Goal: Navigation & Orientation: Find specific page/section

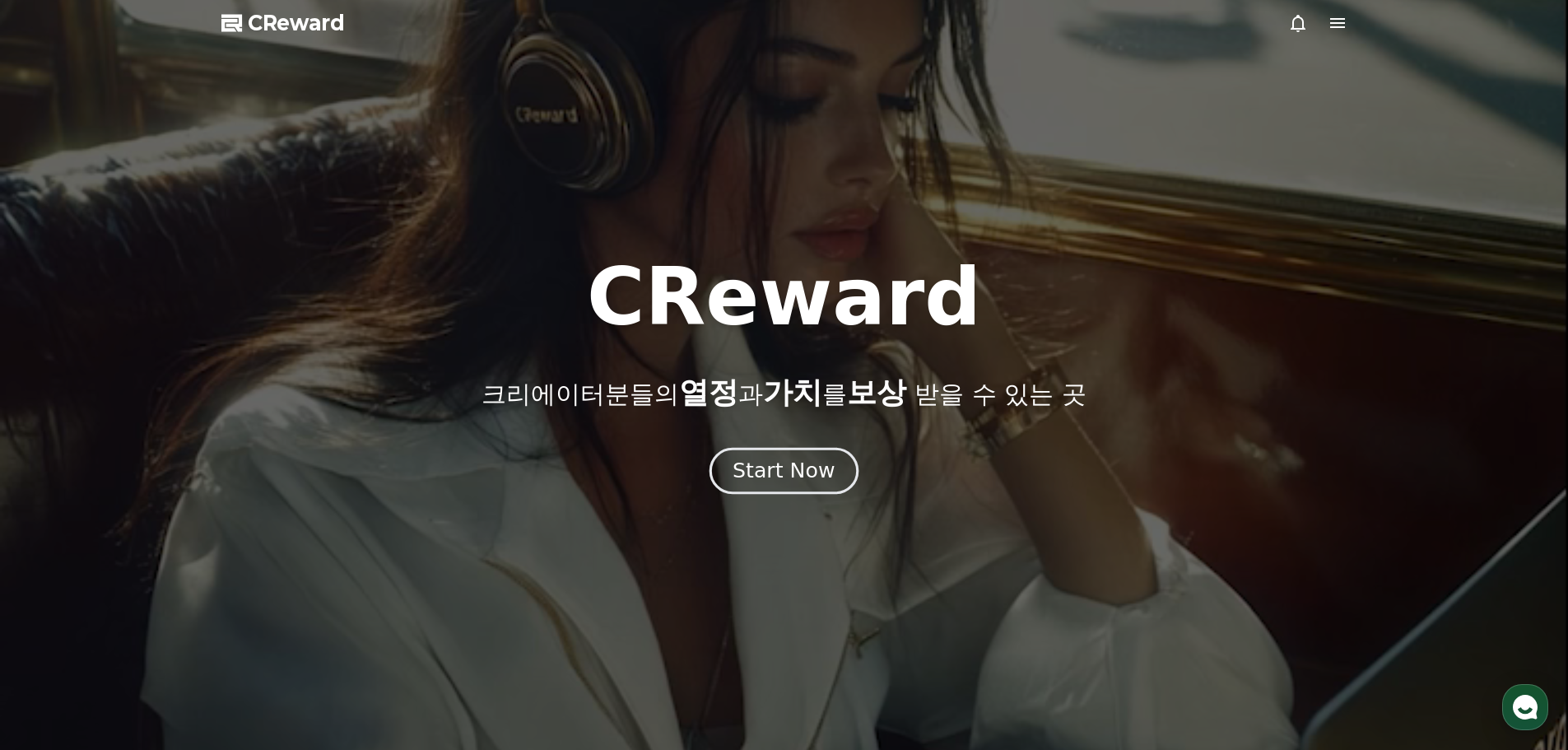
click at [768, 464] on div "Start Now" at bounding box center [784, 470] width 102 height 28
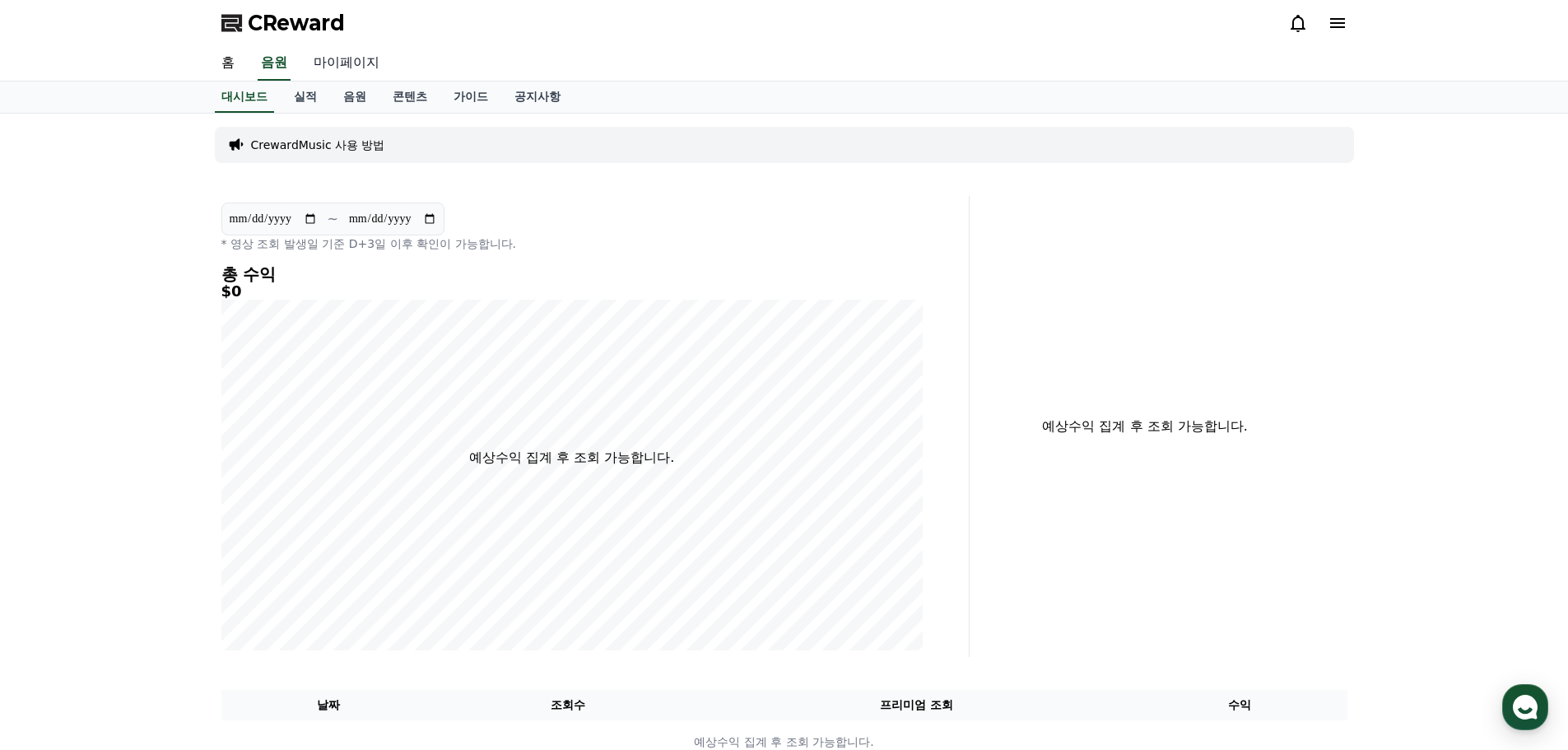
click at [307, 64] on link "마이페이지" at bounding box center [346, 63] width 93 height 34
select select "**********"
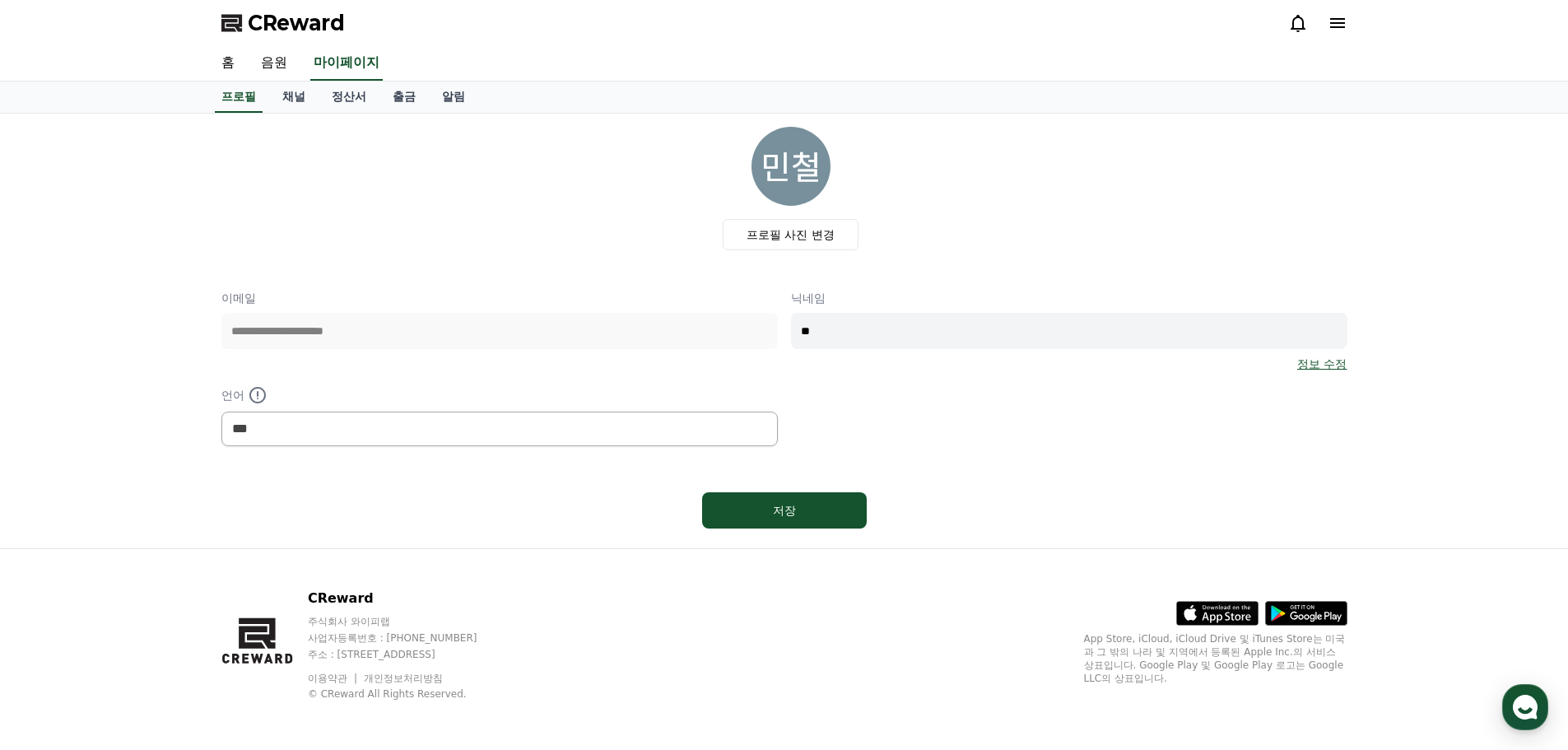
click at [789, 157] on img at bounding box center [791, 166] width 79 height 79
click at [311, 93] on link "채널" at bounding box center [294, 97] width 49 height 31
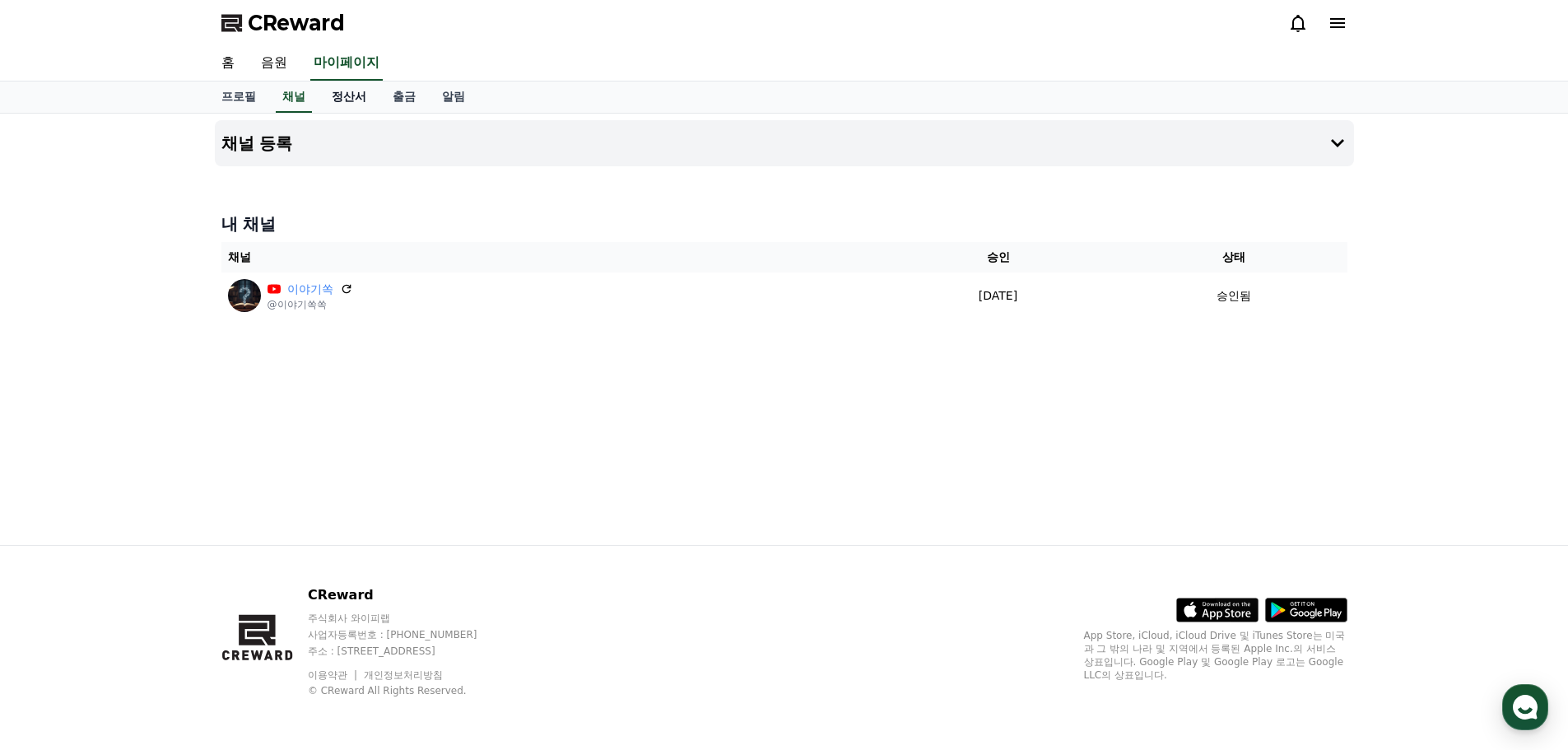
click at [350, 96] on link "정산서" at bounding box center [349, 97] width 61 height 31
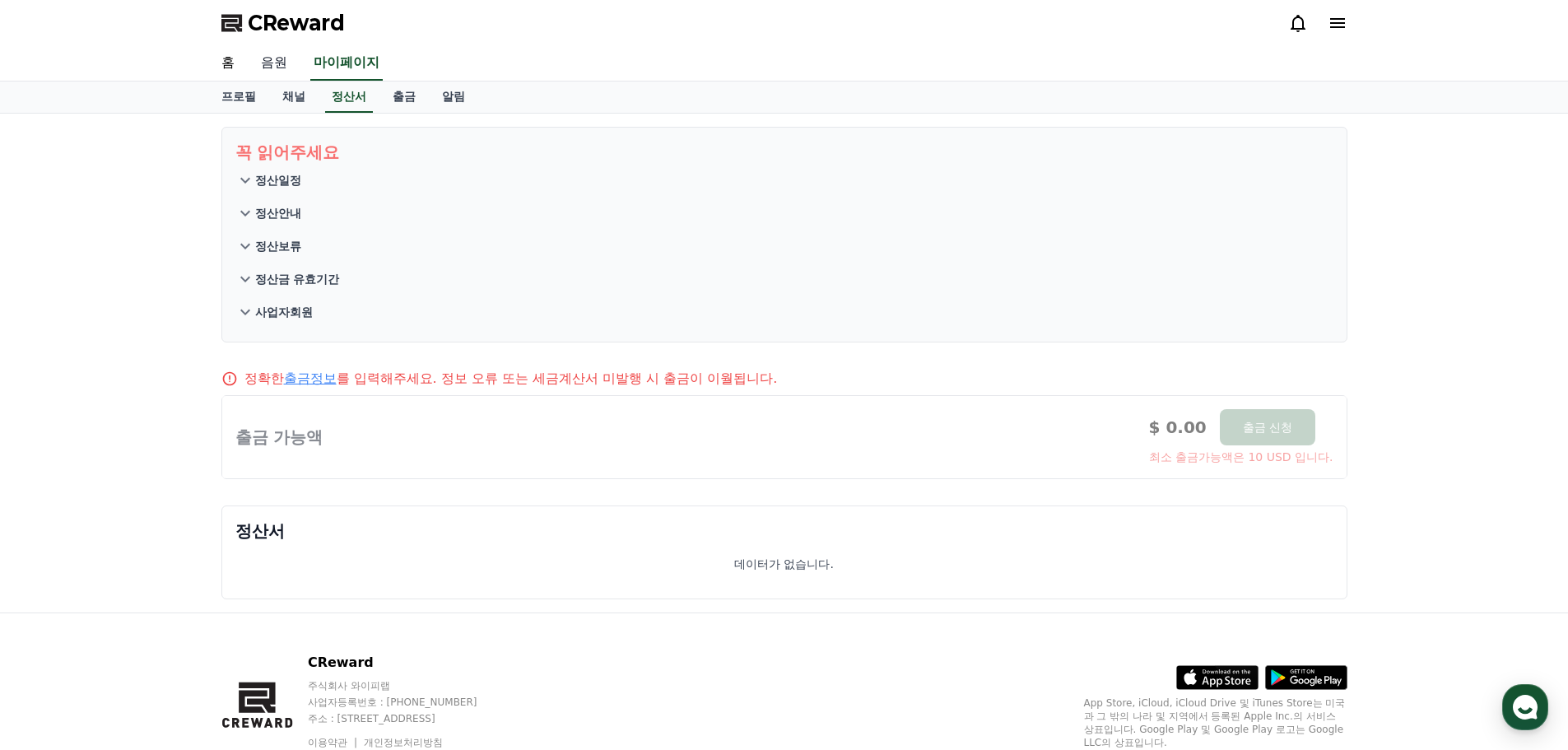
click at [283, 69] on link "음원" at bounding box center [274, 63] width 53 height 34
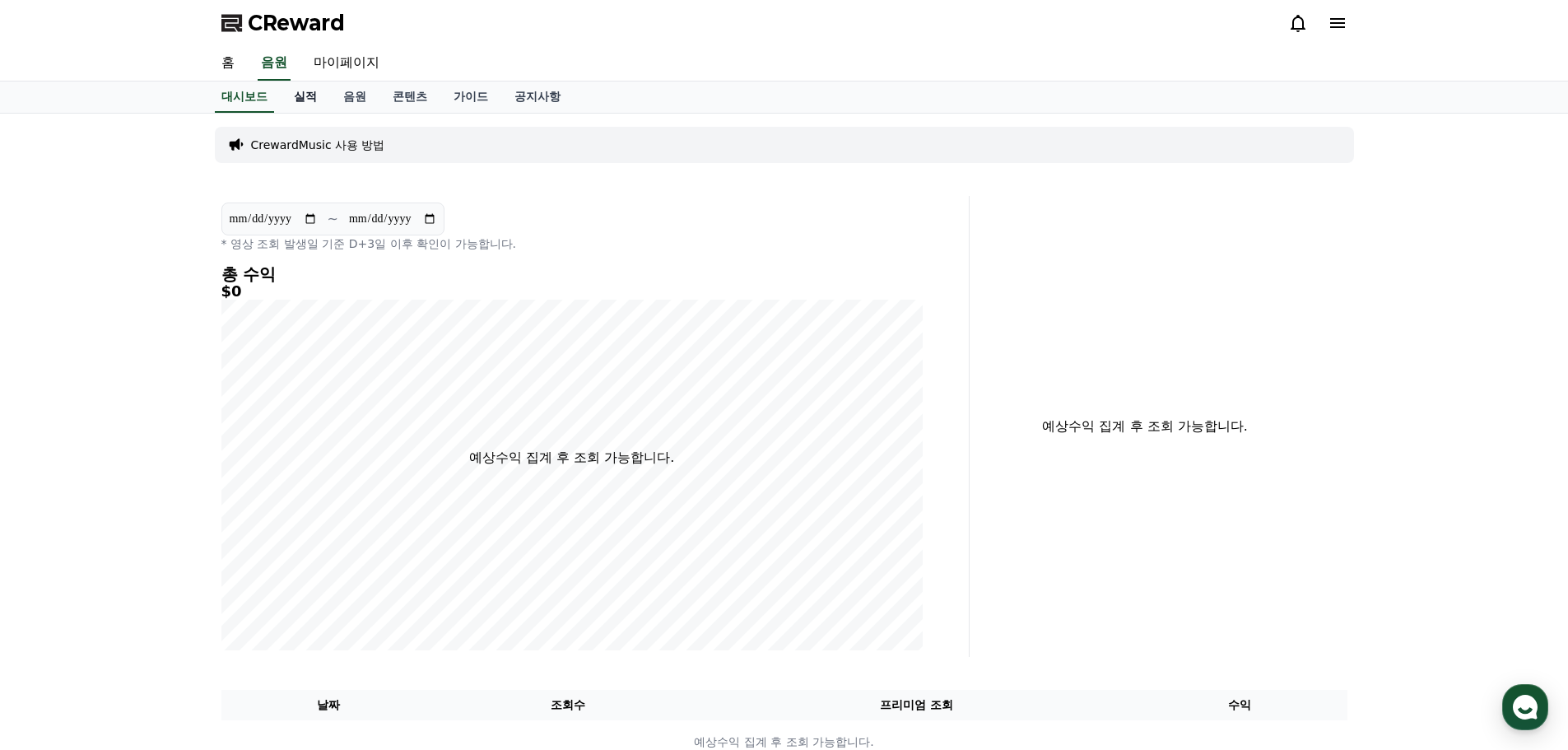
click at [301, 94] on link "실적" at bounding box center [305, 97] width 49 height 31
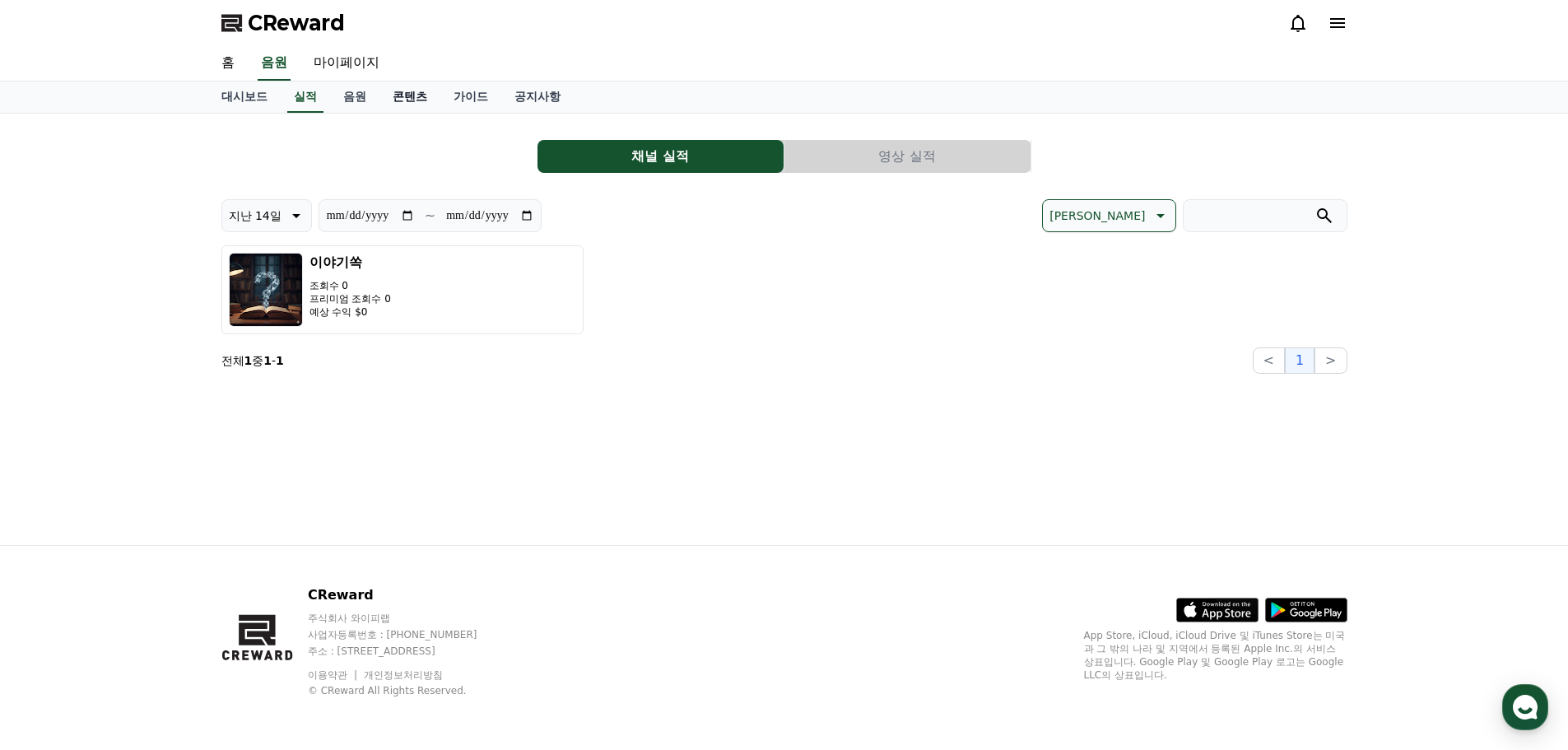
click at [391, 95] on link "콘텐츠" at bounding box center [410, 97] width 61 height 31
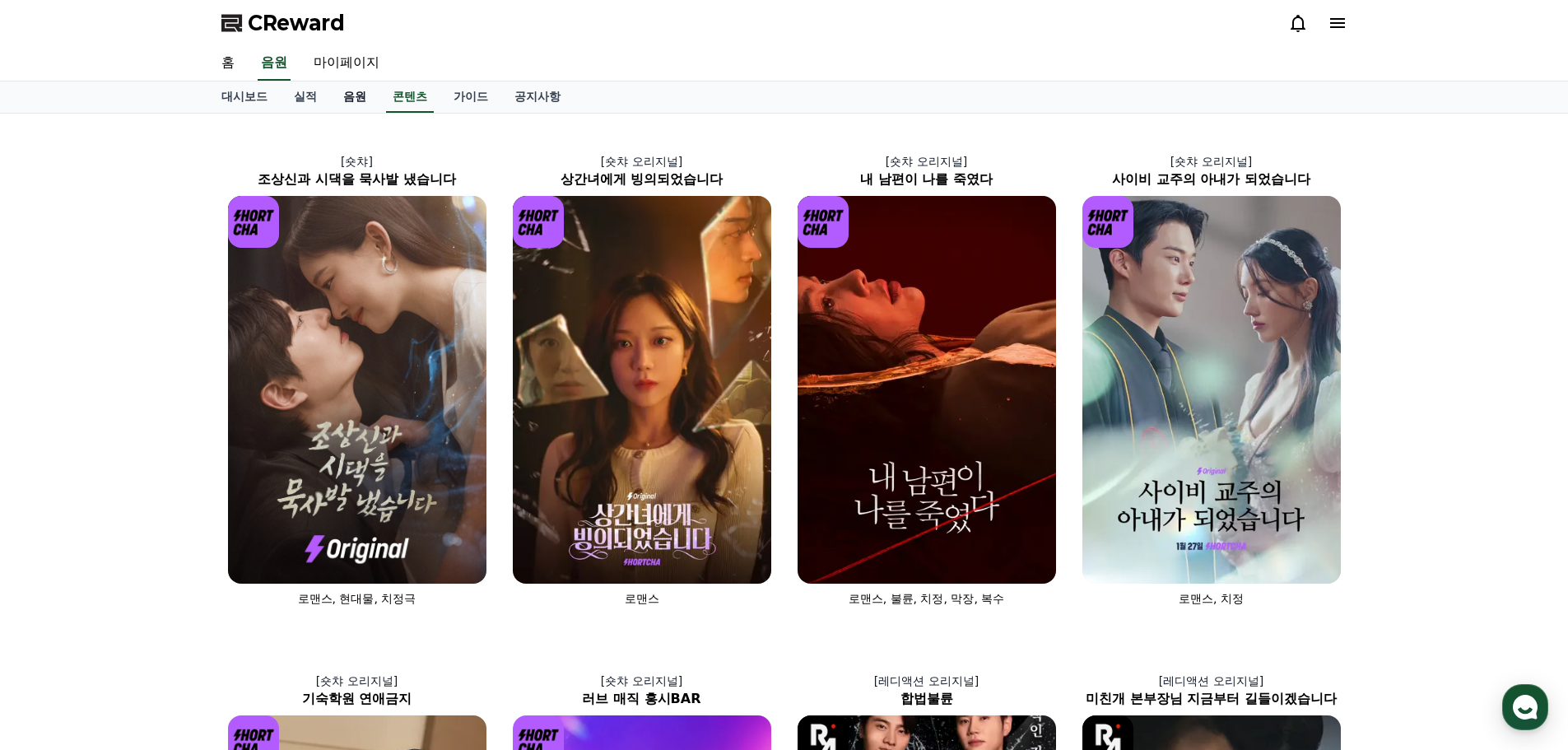
click at [353, 95] on link "음원" at bounding box center [354, 97] width 49 height 31
